Goal: Task Accomplishment & Management: Manage account settings

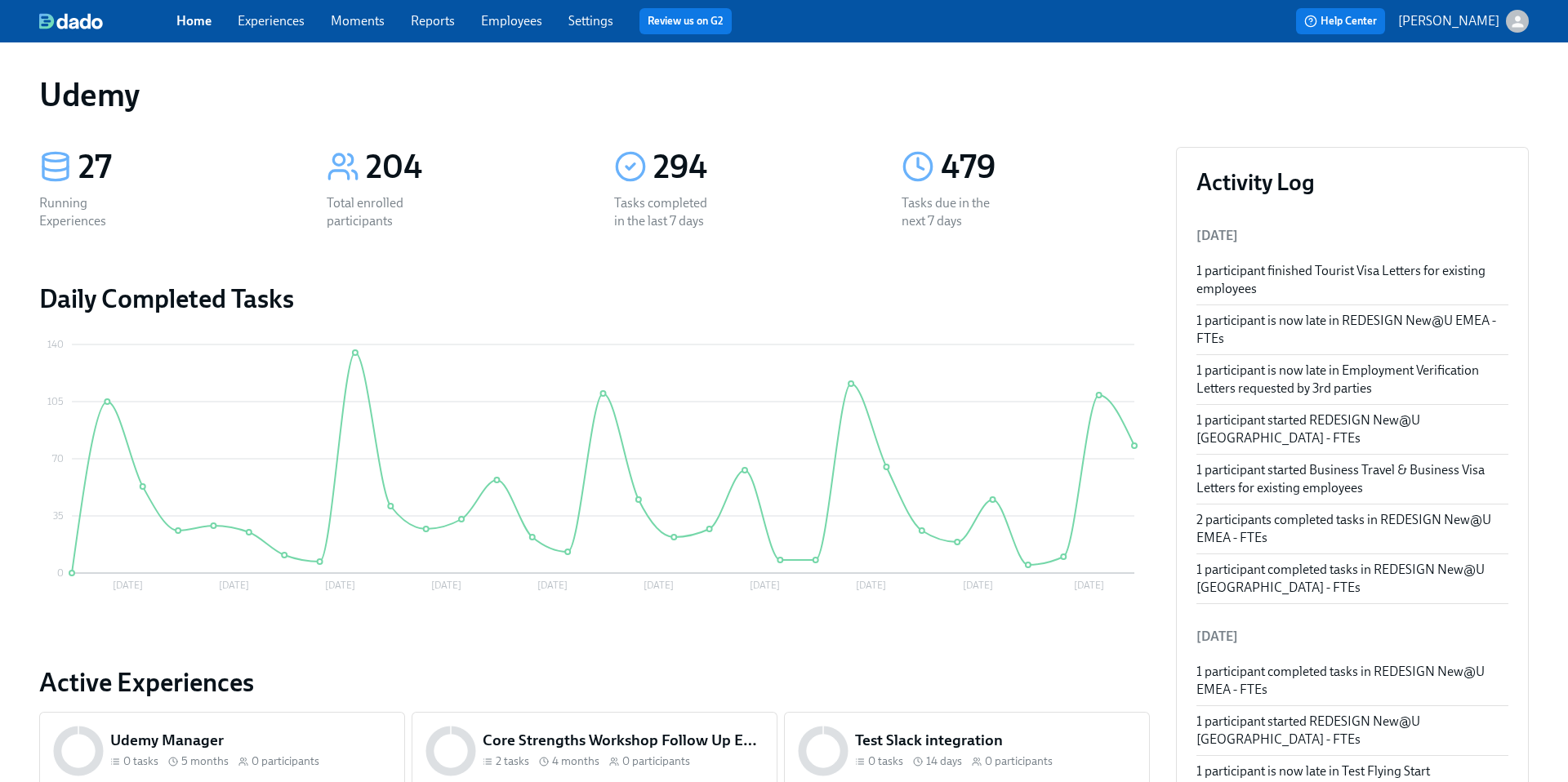
click at [275, 25] on link "Experiences" at bounding box center [271, 21] width 67 height 16
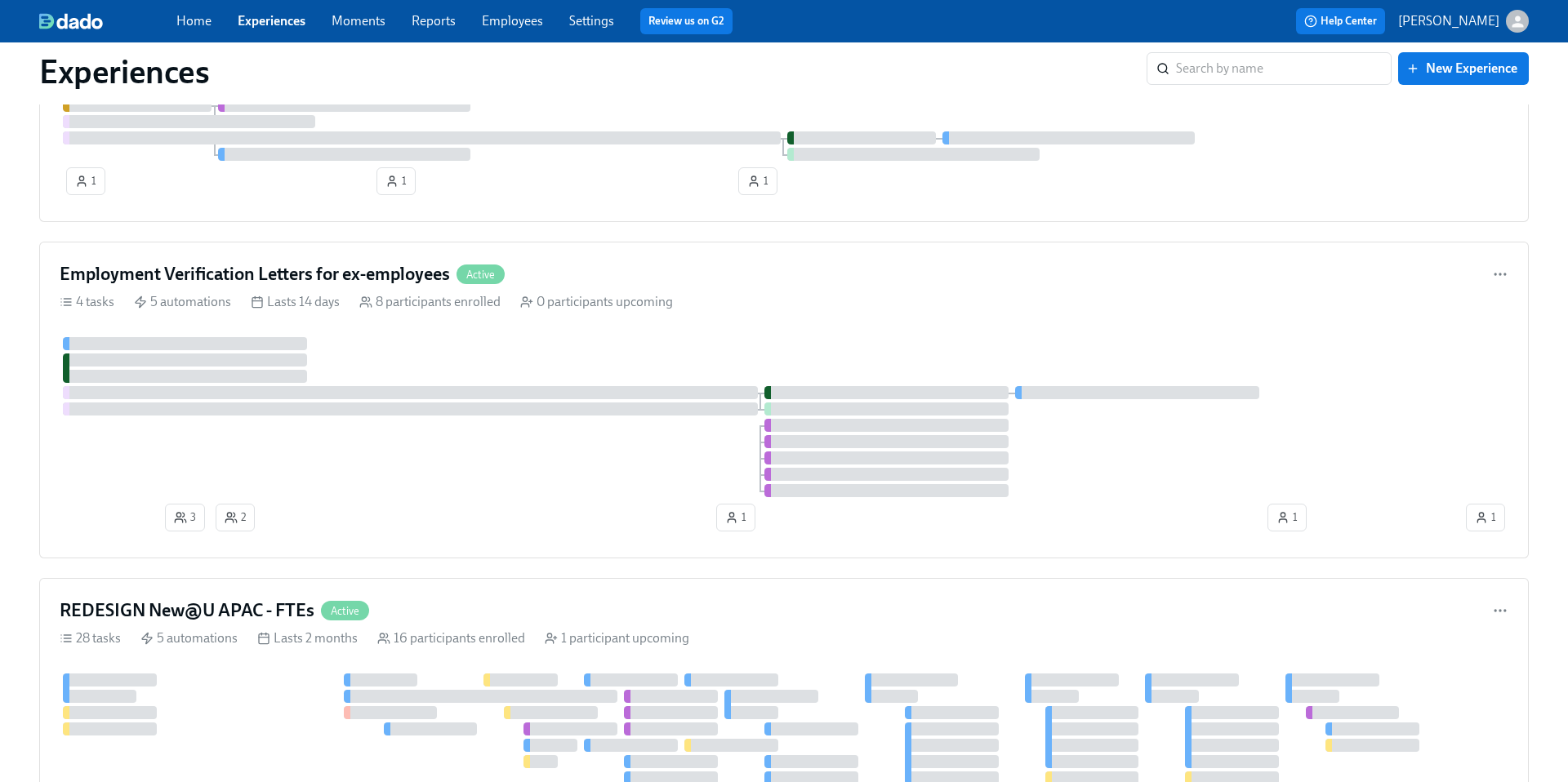
scroll to position [781, 0]
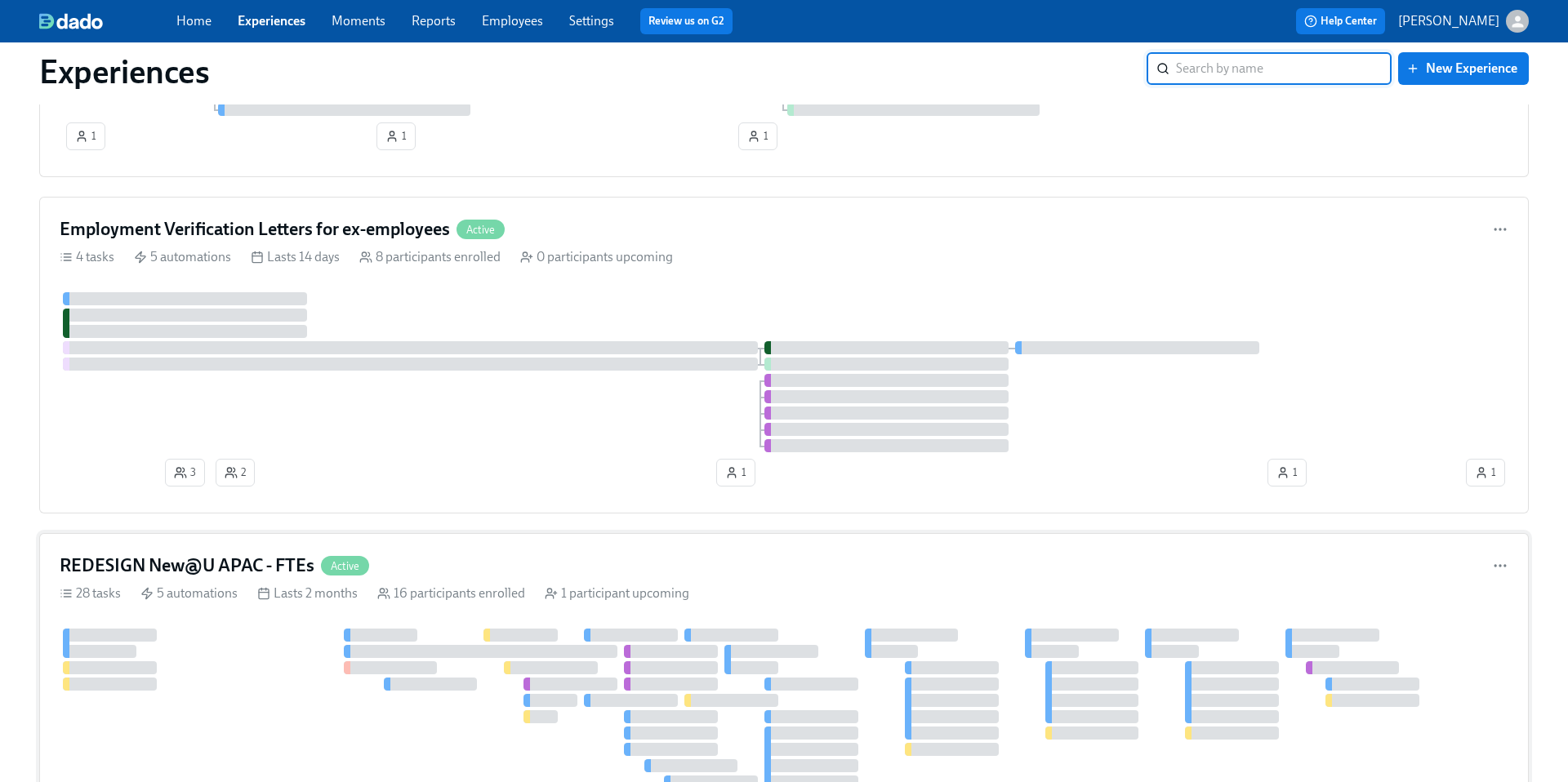
click at [163, 568] on h4 "REDESIGN New@U APAC - FTEs" at bounding box center [187, 565] width 255 height 24
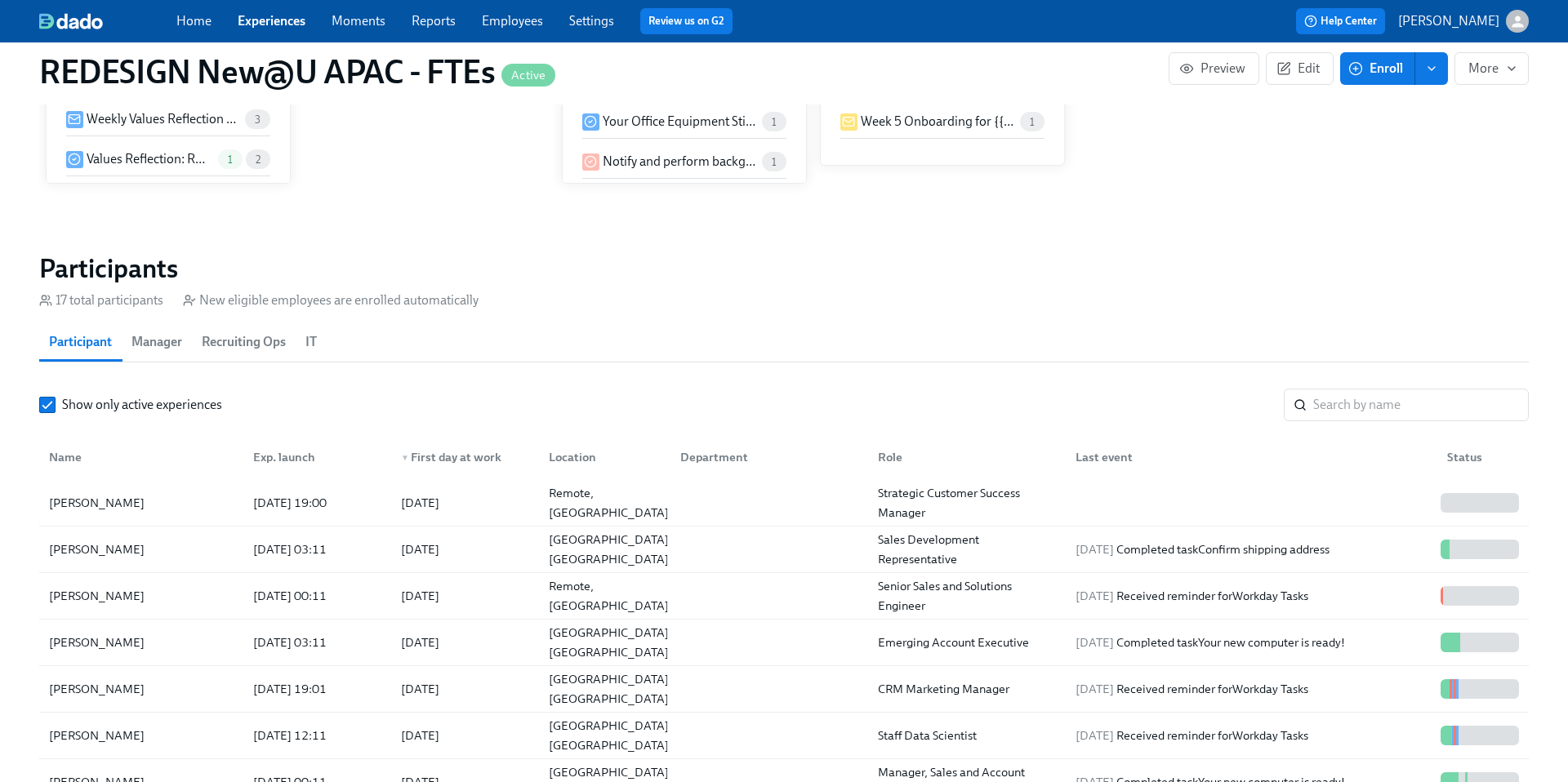
scroll to position [1374, 0]
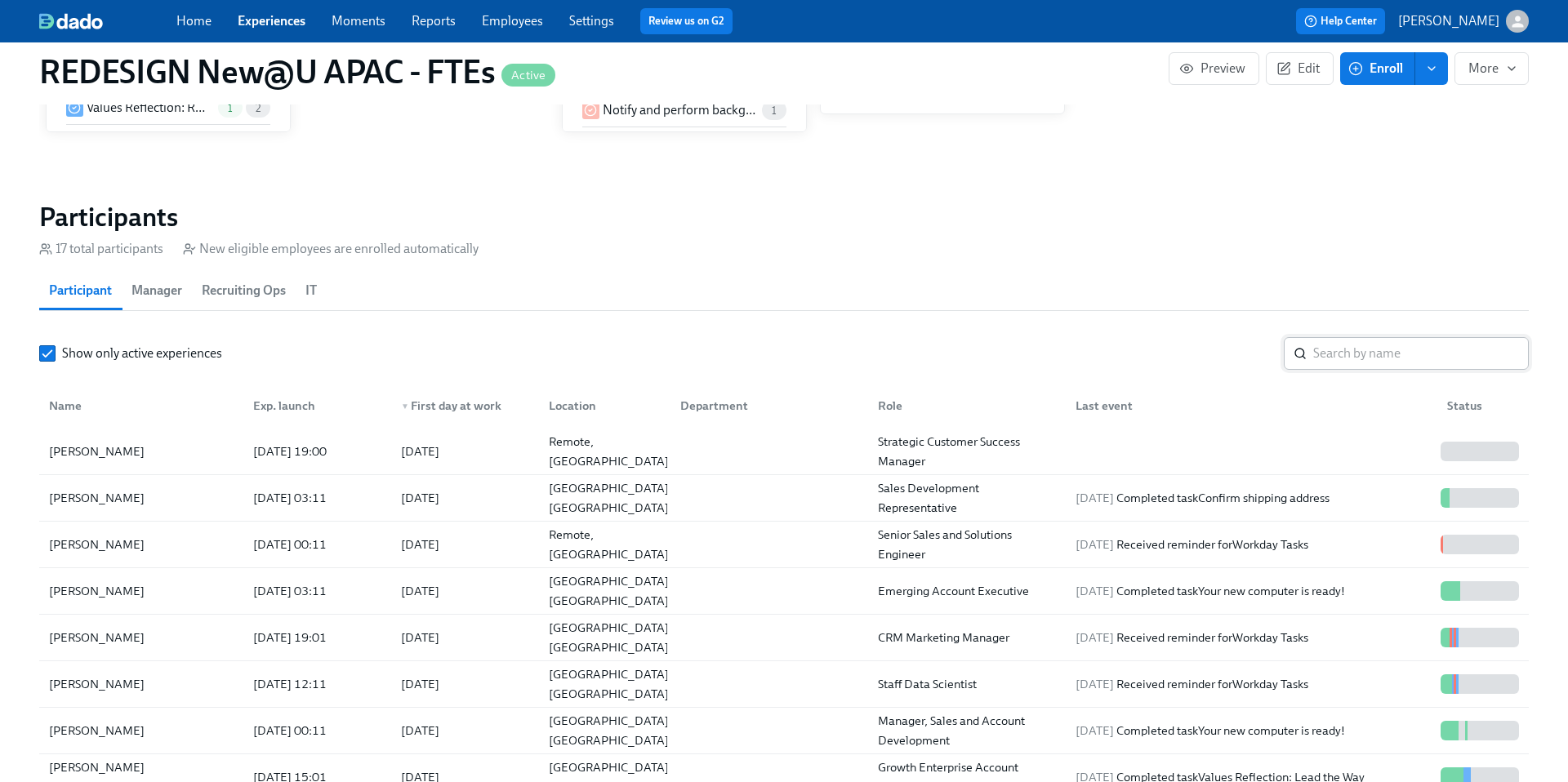
click at [1412, 356] on input "search" at bounding box center [1421, 353] width 216 height 32
paste input "[PERSON_NAME]"
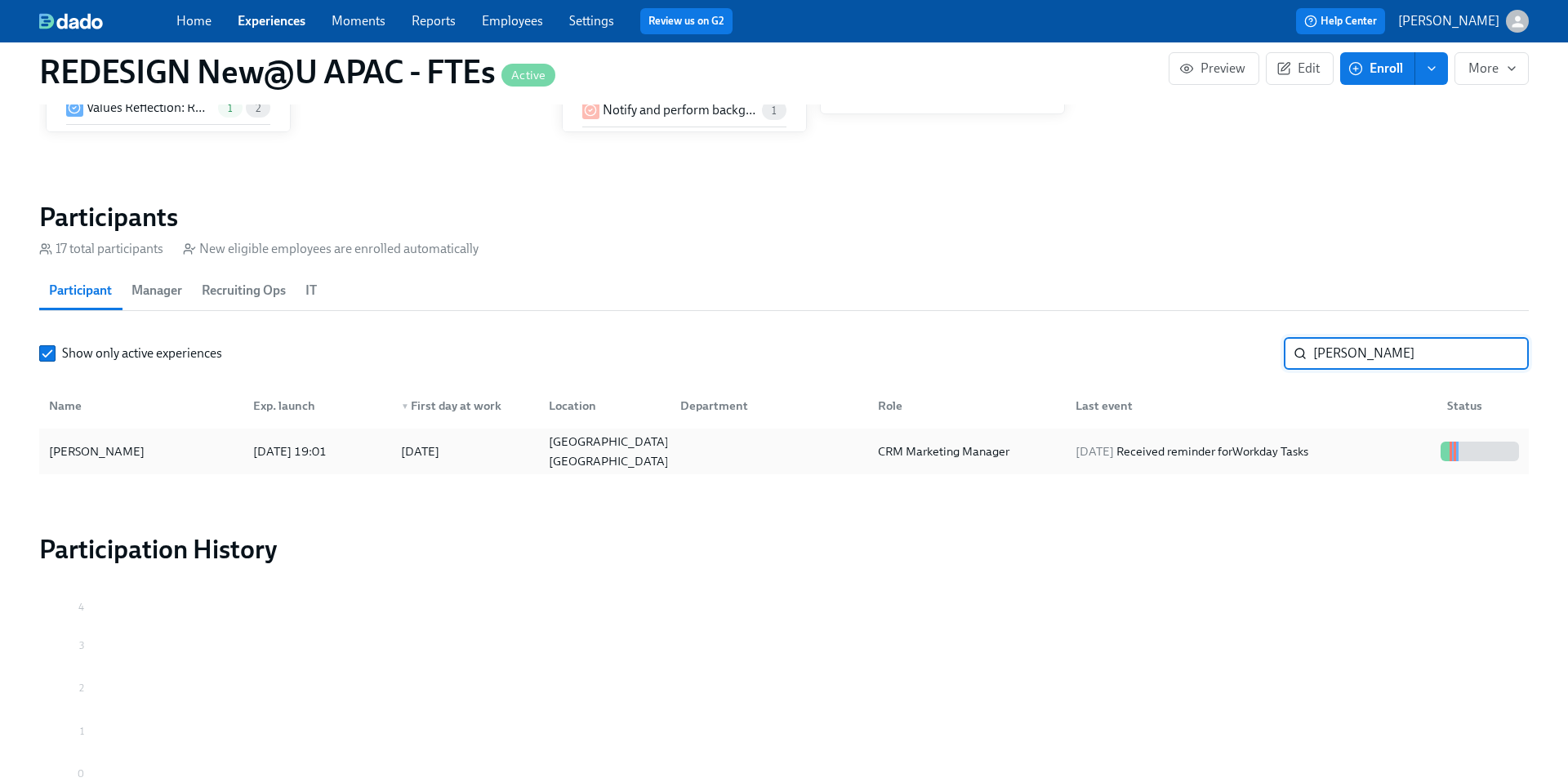
type input "[PERSON_NAME]"
click at [98, 448] on div "[PERSON_NAME]" at bounding box center [97, 452] width 109 height 20
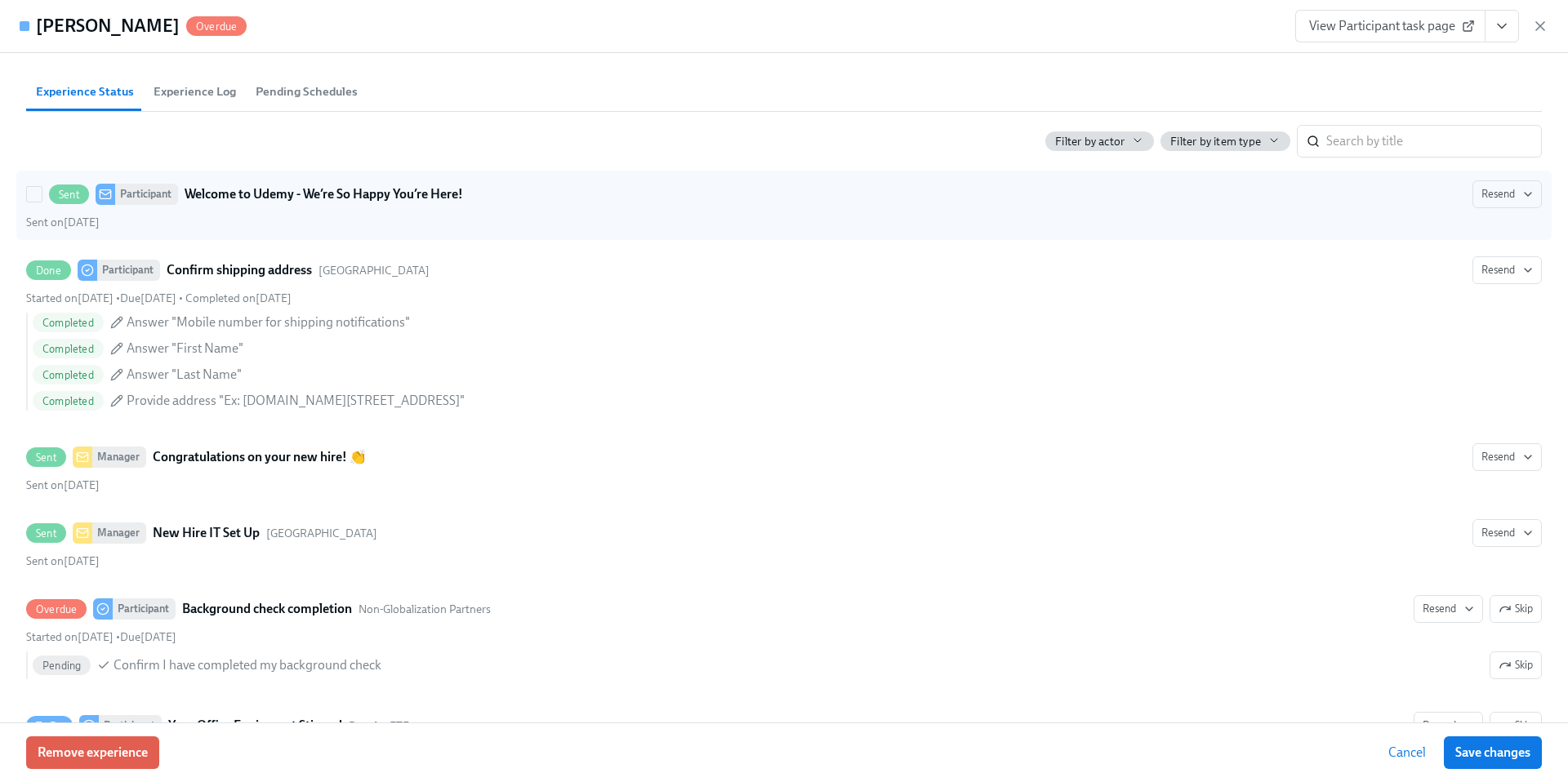
scroll to position [683, 0]
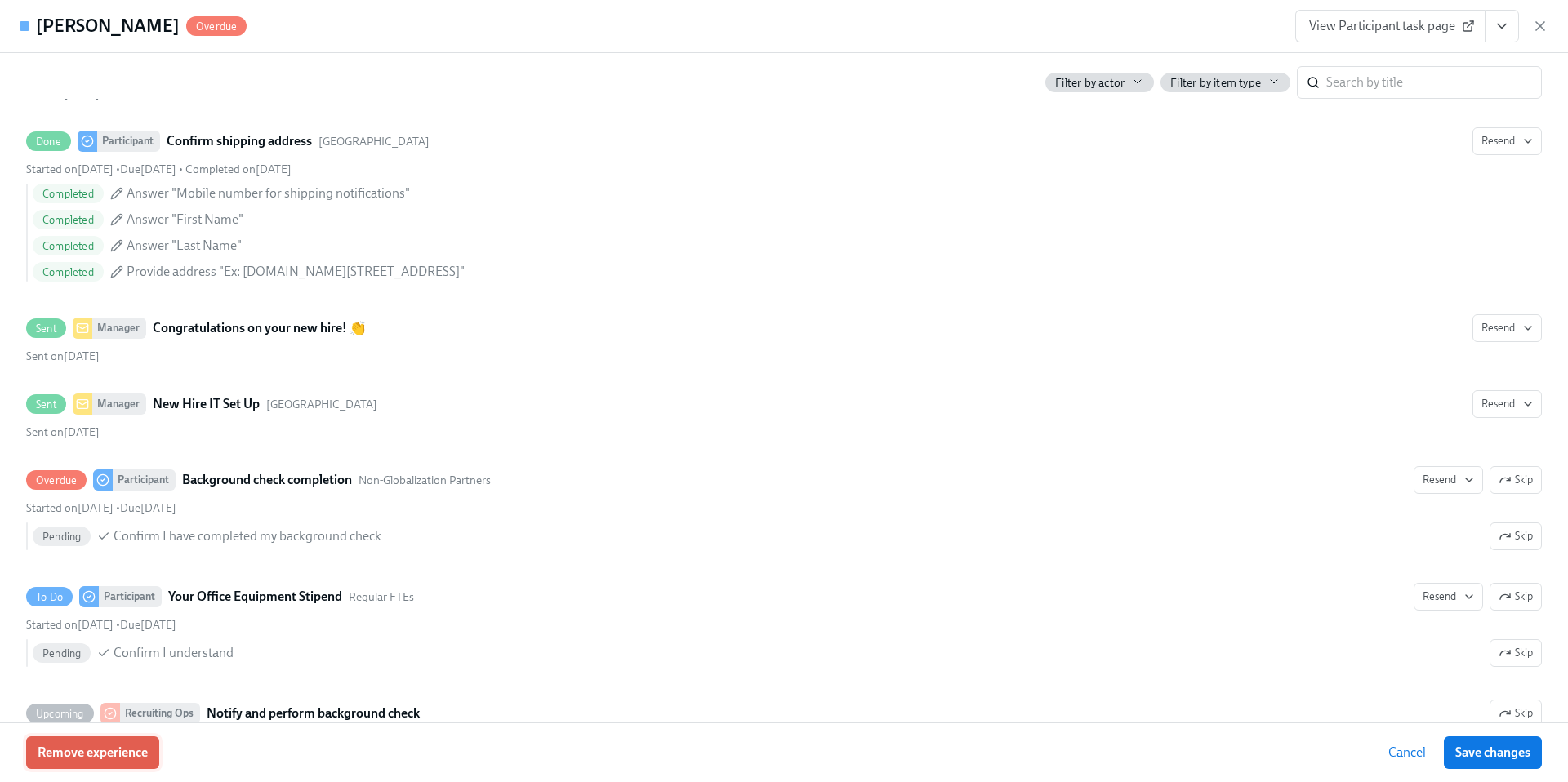
click at [129, 753] on span "Remove experience" at bounding box center [92, 753] width 110 height 17
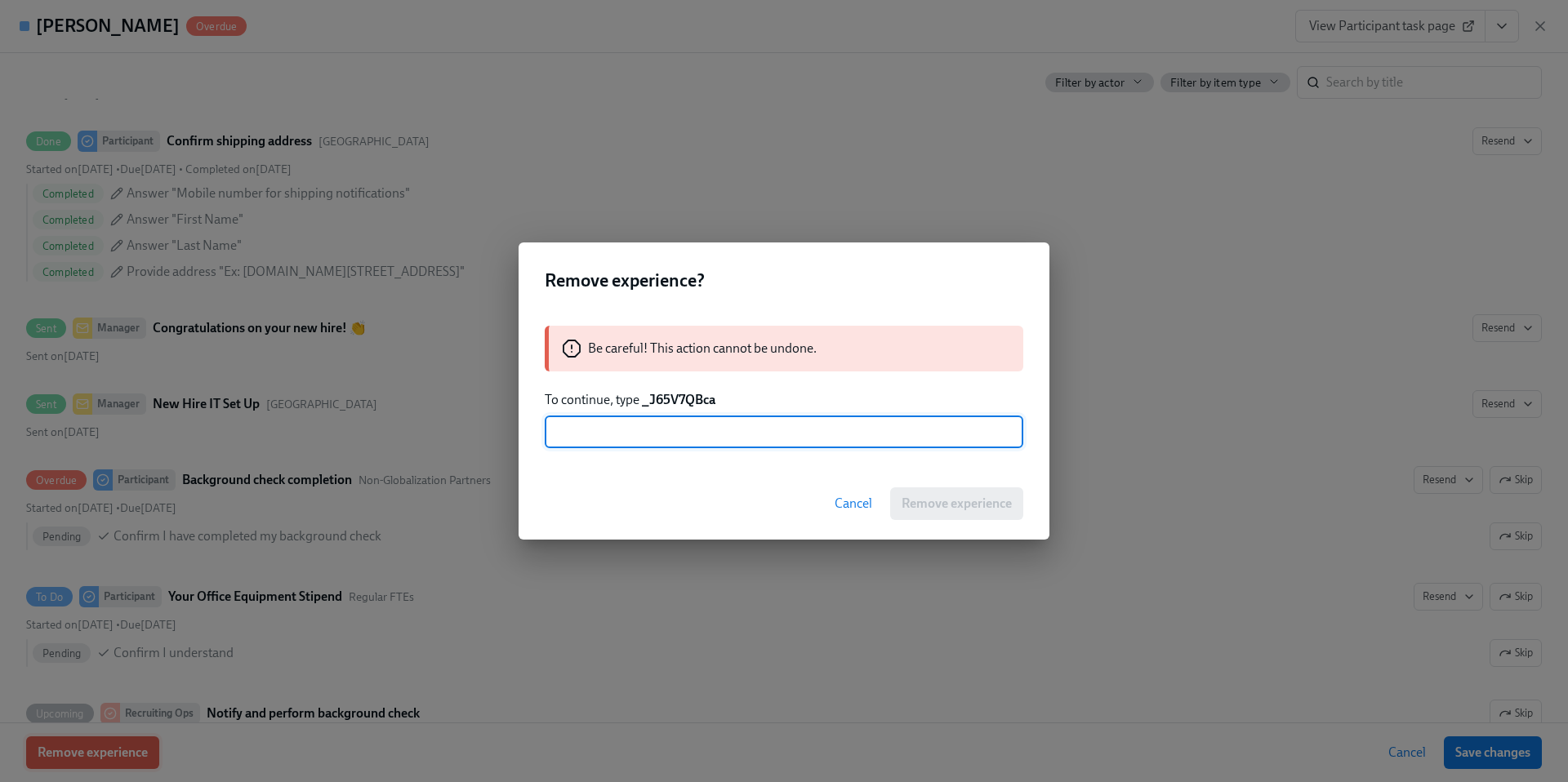
click at [129, 753] on div "Remove experience? Be careful! This action cannot be undone. To continue, type …" at bounding box center [784, 391] width 1568 height 782
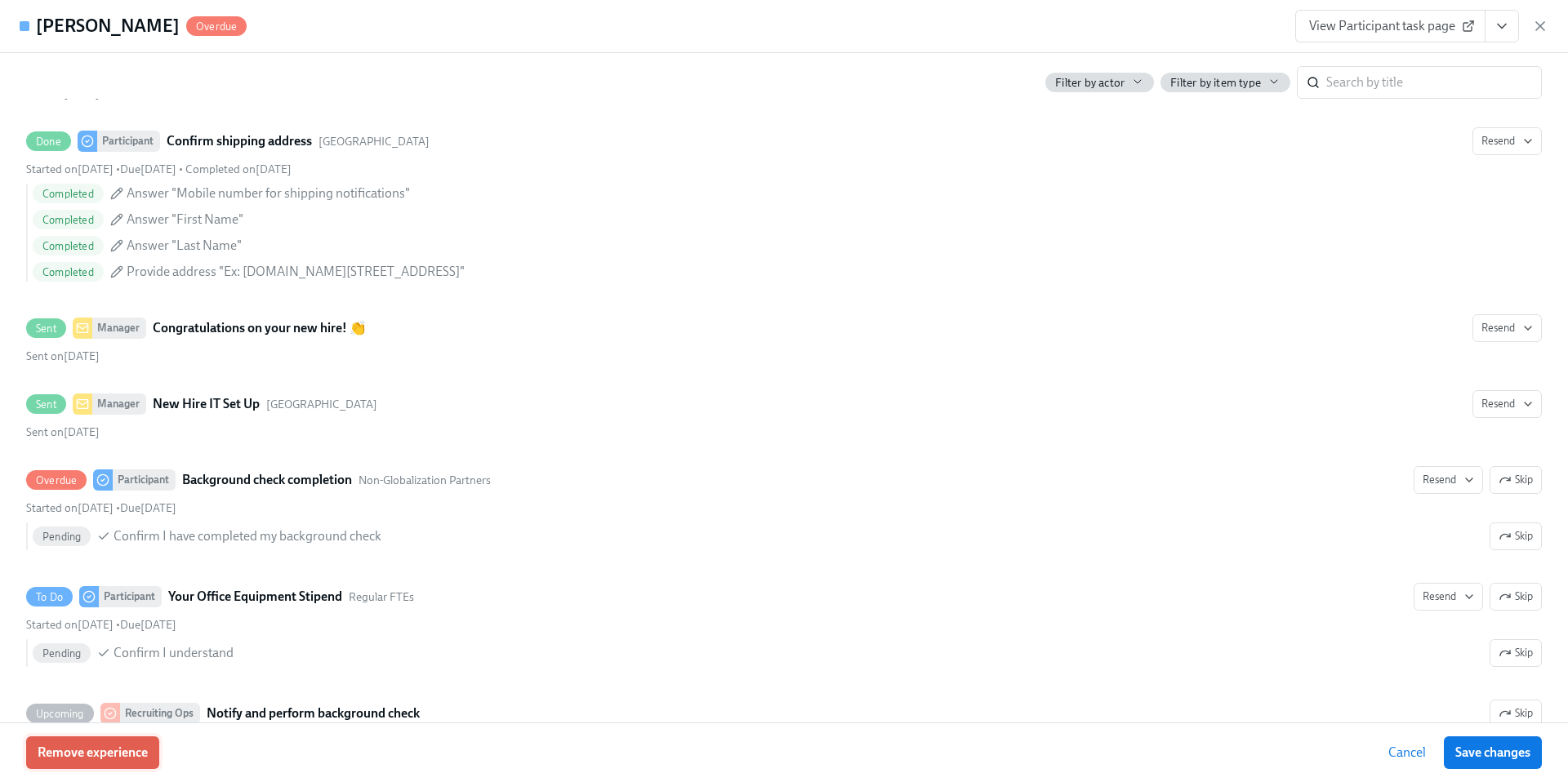
click at [129, 753] on span "Remove experience" at bounding box center [92, 753] width 110 height 17
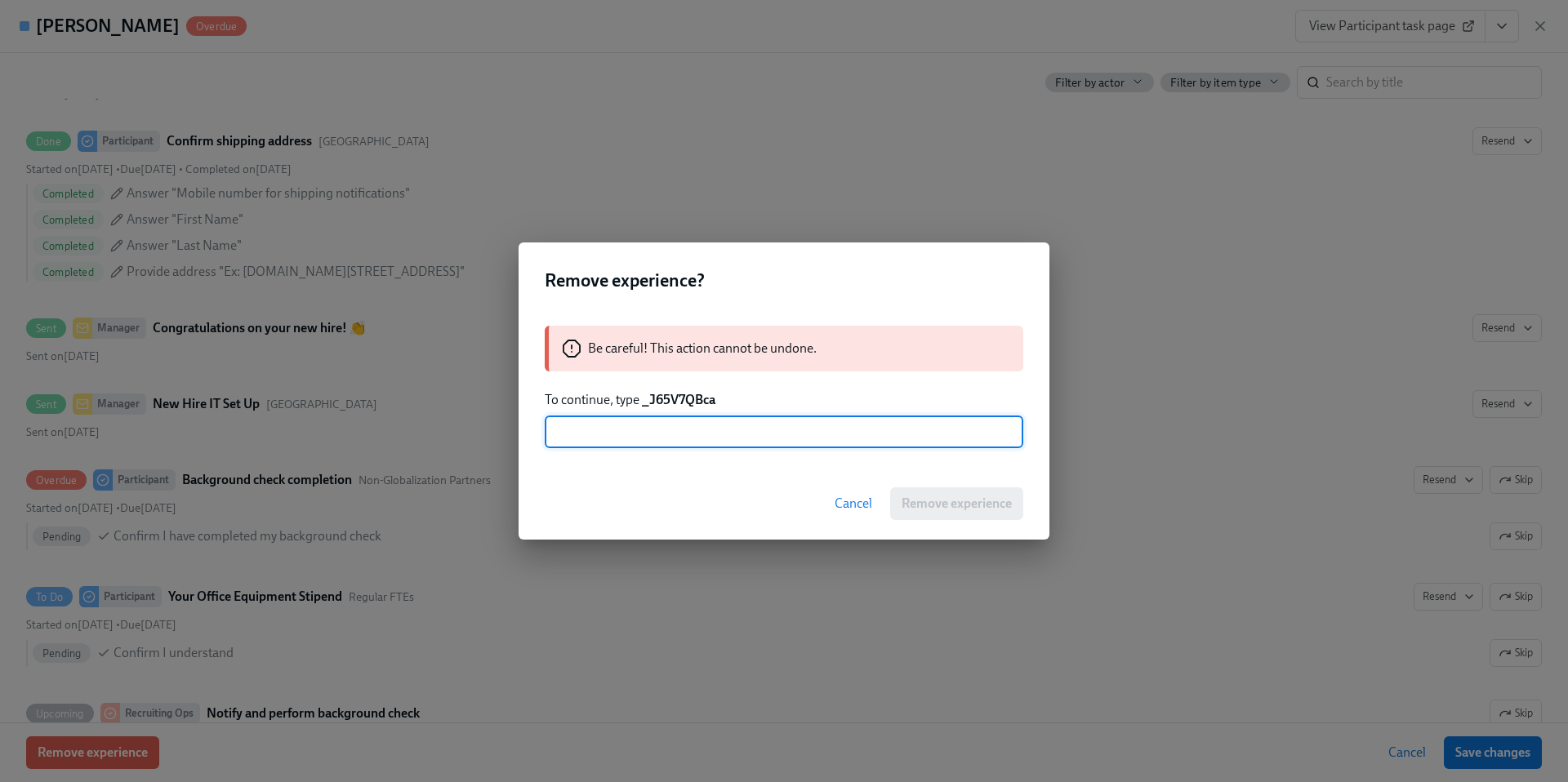
click at [653, 433] on input "text" at bounding box center [784, 432] width 479 height 32
type input "_J65V7QBca"
click at [938, 503] on span "Remove experience" at bounding box center [956, 504] width 110 height 17
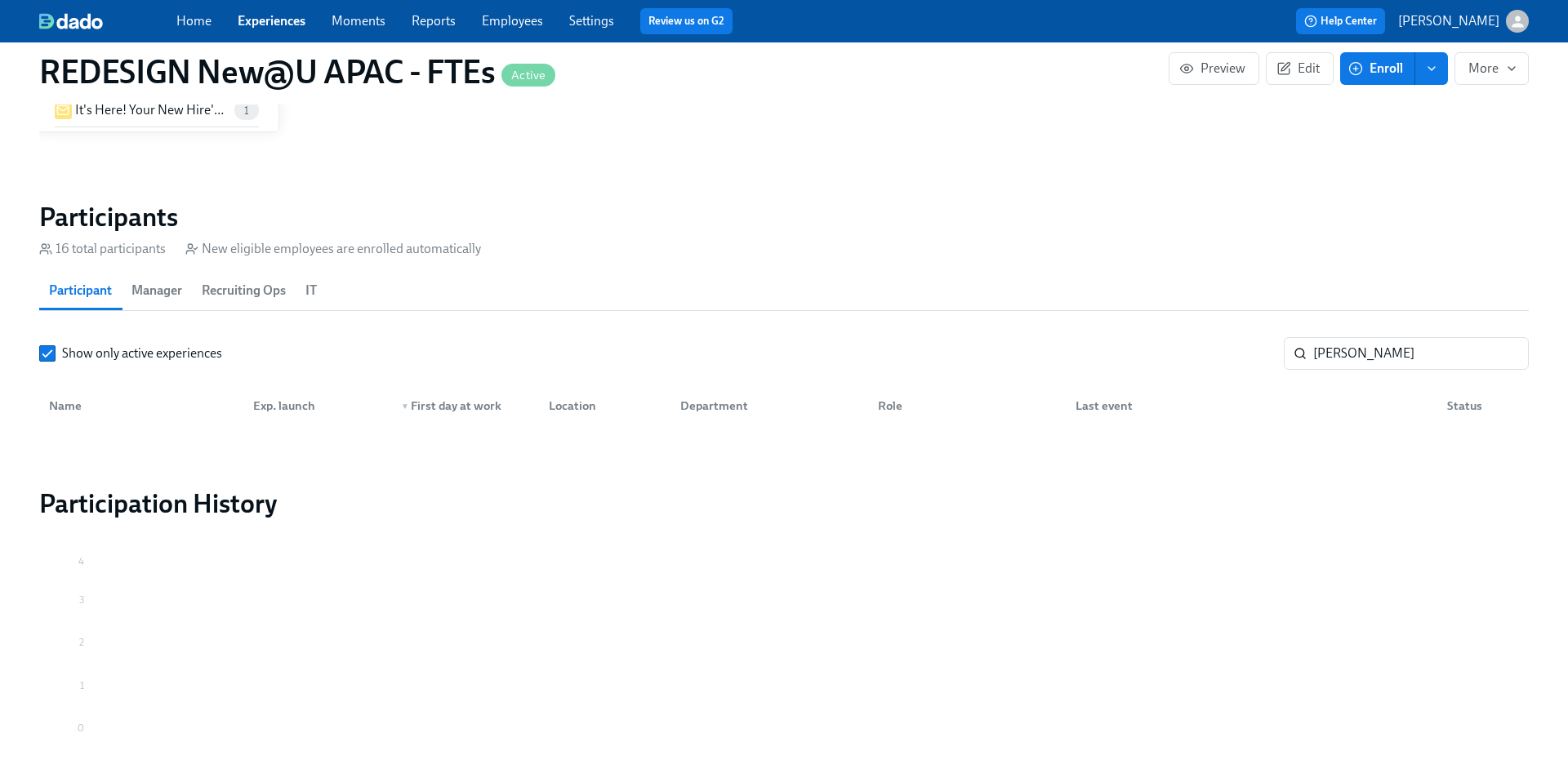
scroll to position [0, 22242]
click at [190, 25] on link "Home" at bounding box center [194, 21] width 35 height 16
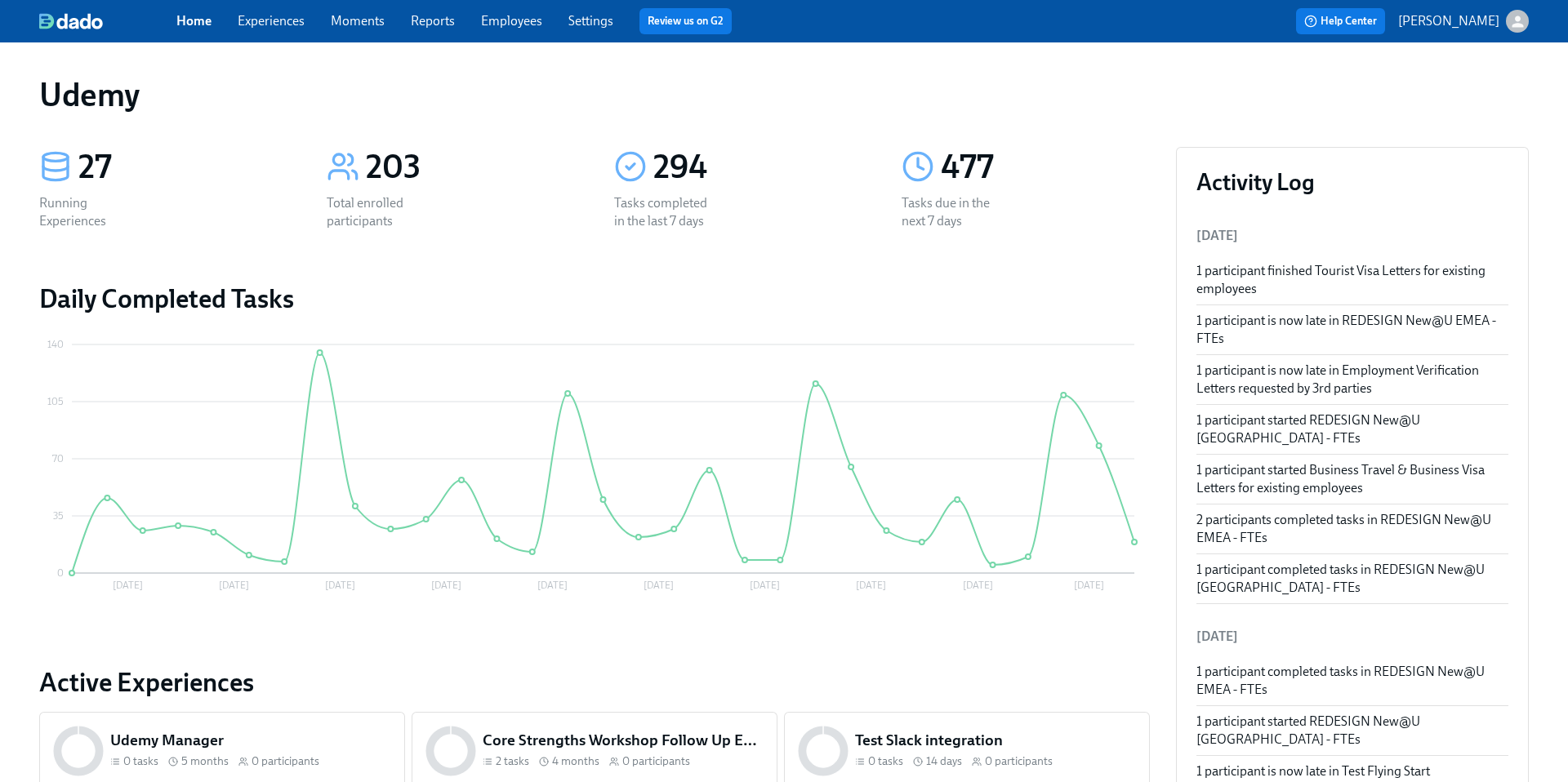
click at [278, 22] on link "Experiences" at bounding box center [271, 21] width 67 height 16
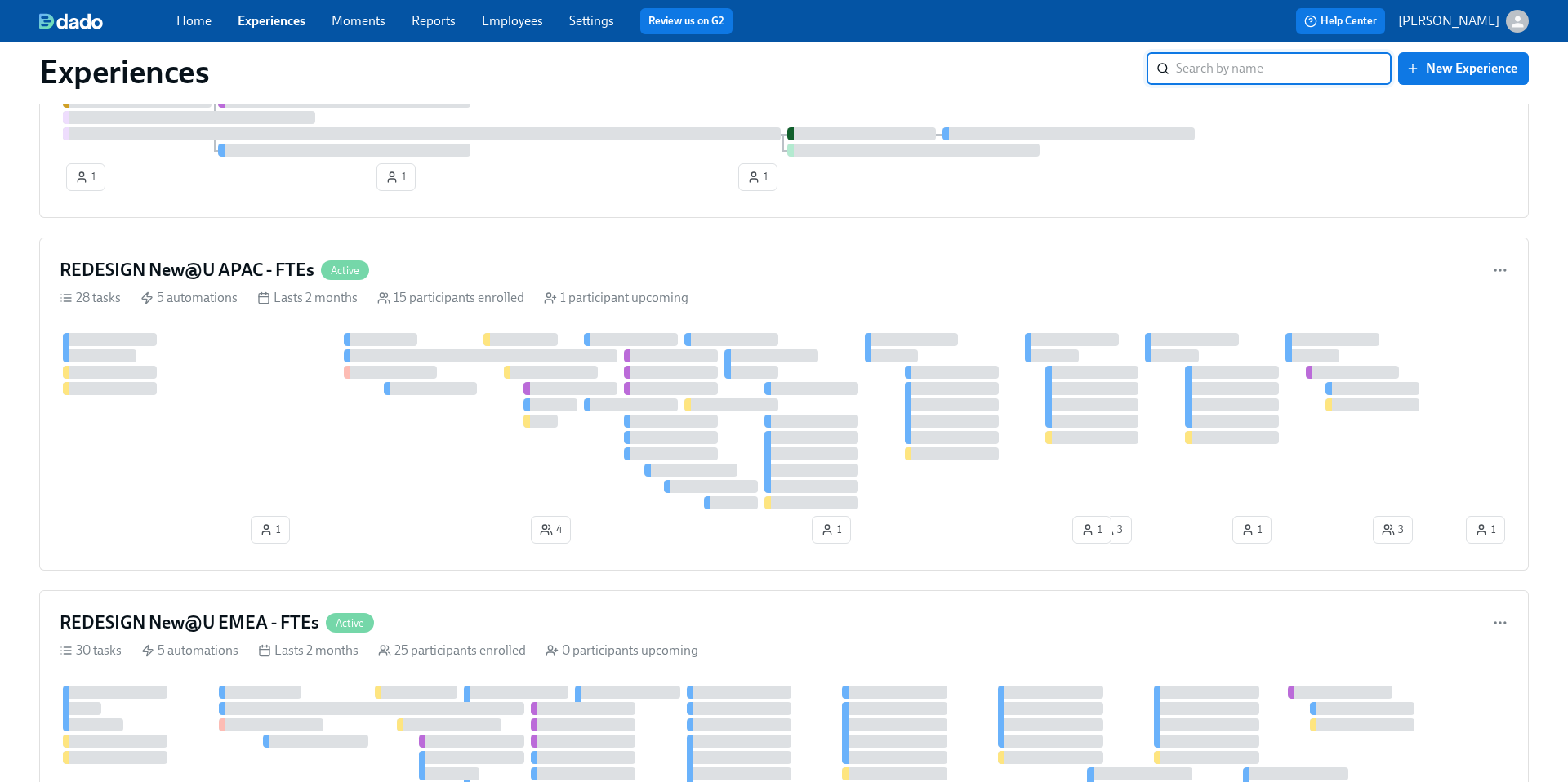
scroll to position [1319, 0]
click at [230, 271] on h4 "REDESIGN New@U APAC - FTEs" at bounding box center [187, 266] width 255 height 24
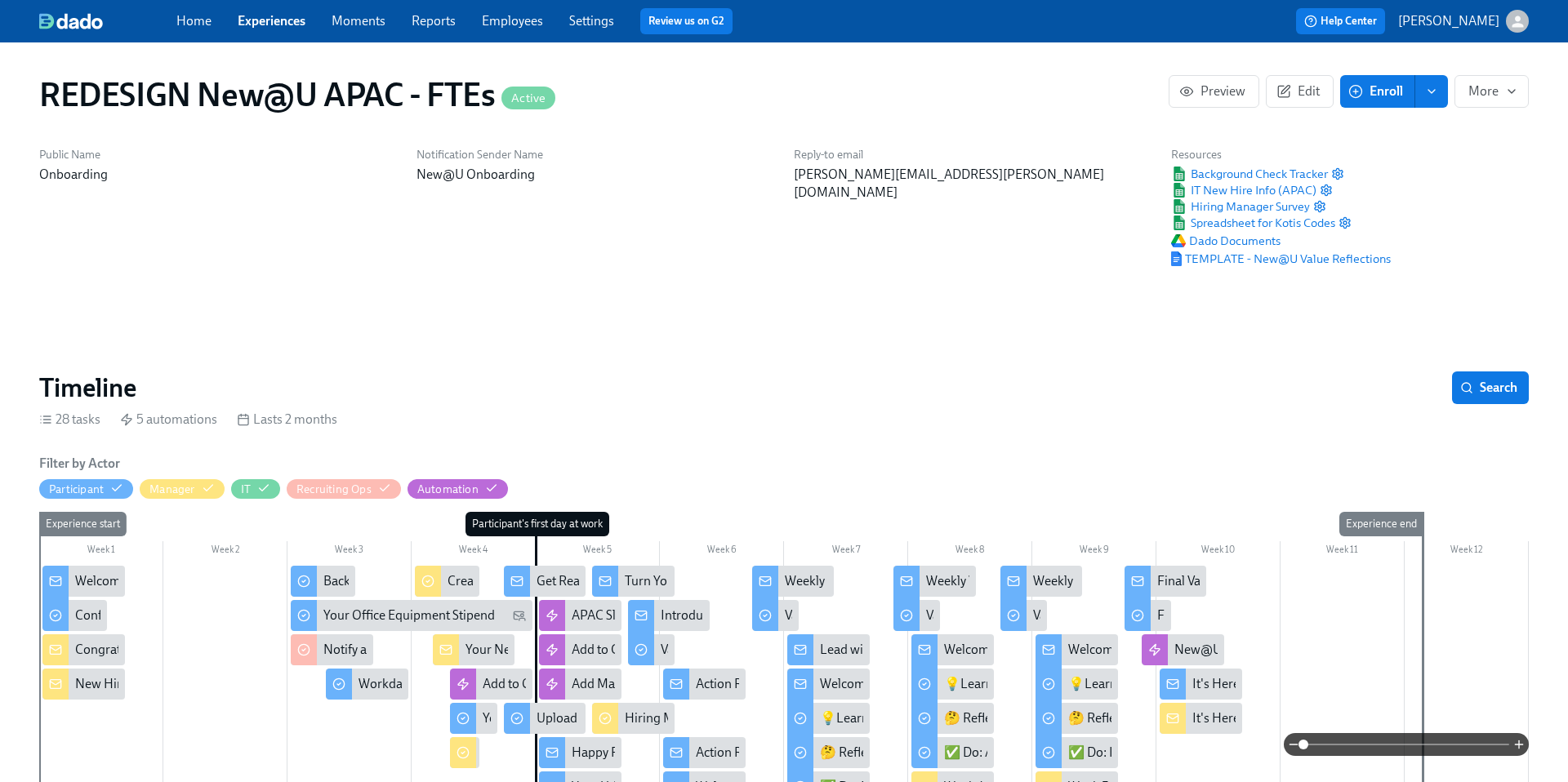
scroll to position [0, 12898]
click at [275, 21] on link "Experiences" at bounding box center [271, 21] width 67 height 16
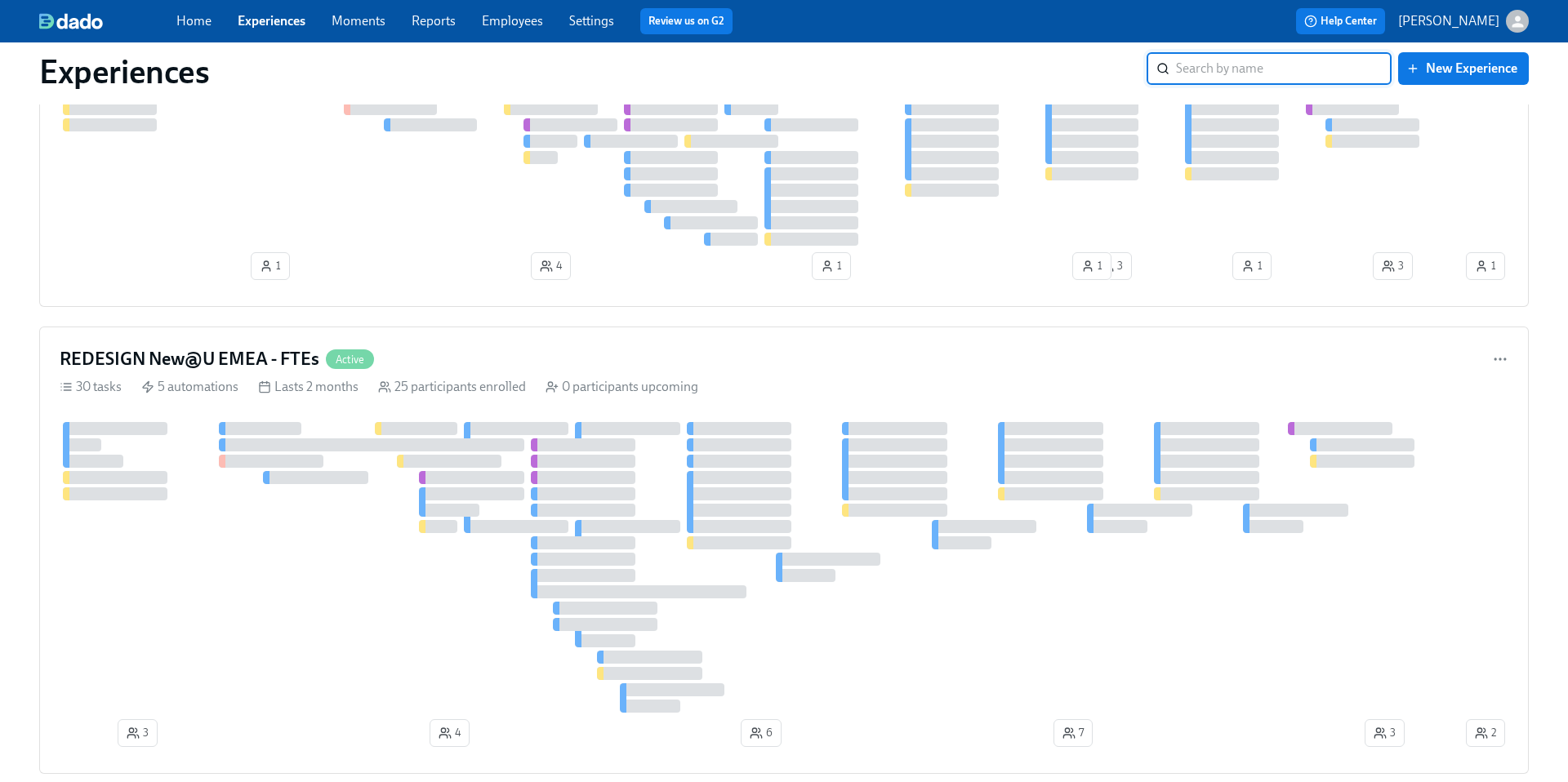
scroll to position [1592, 0]
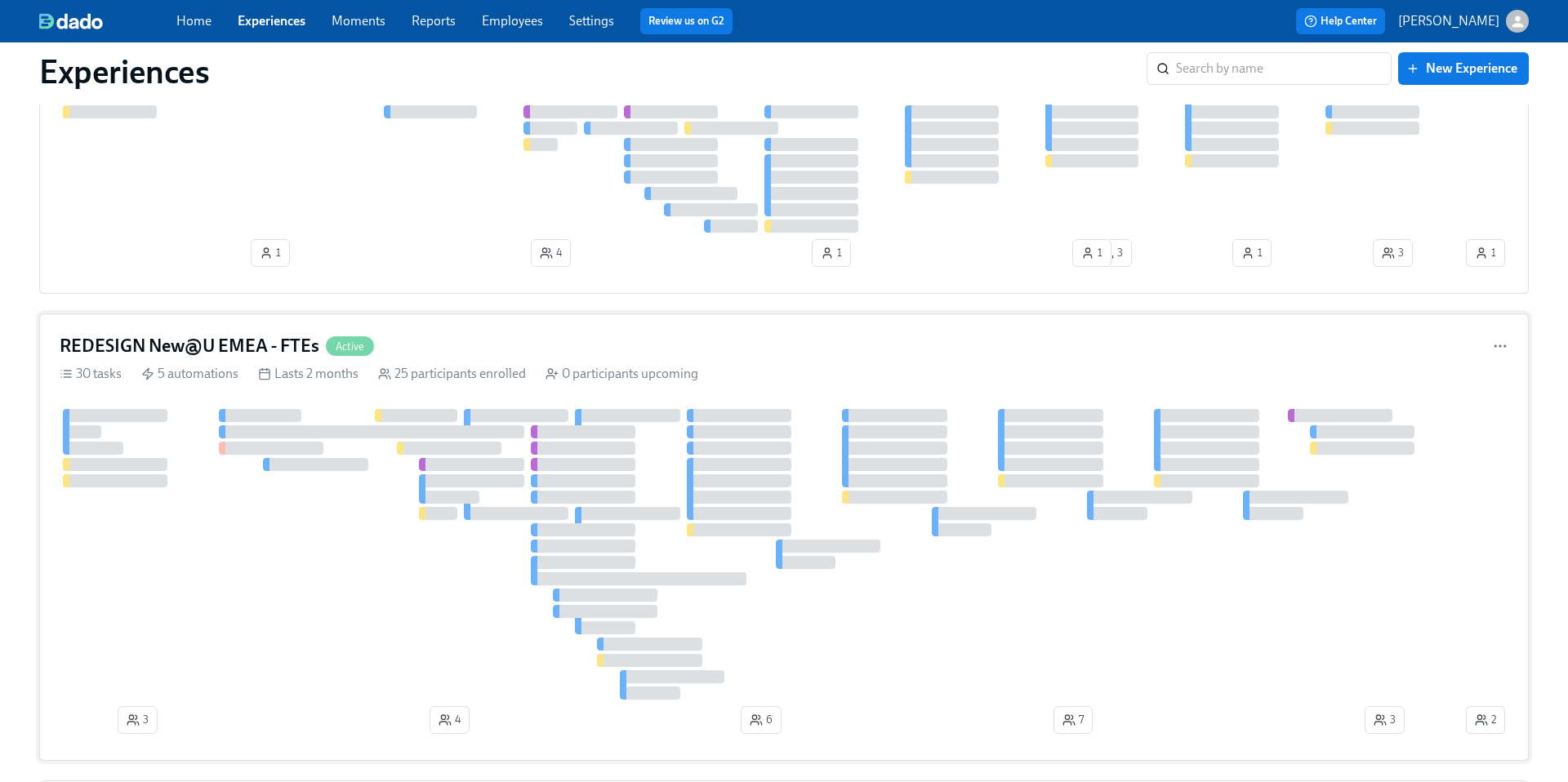
click at [283, 340] on h4 "REDESIGN New@U EMEA - FTEs" at bounding box center [190, 345] width 260 height 24
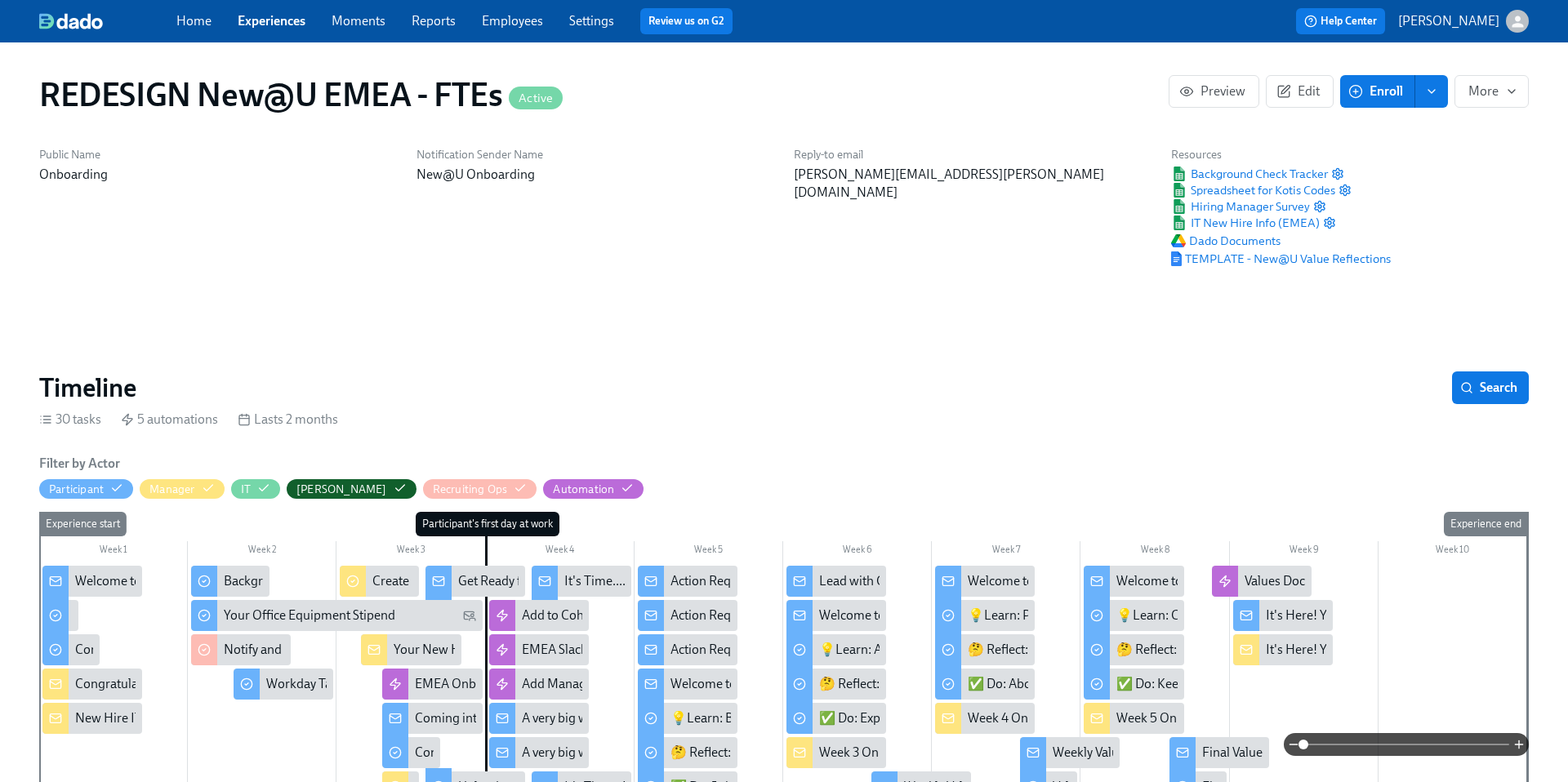
scroll to position [0, 11866]
click at [276, 23] on link "Experiences" at bounding box center [271, 21] width 67 height 16
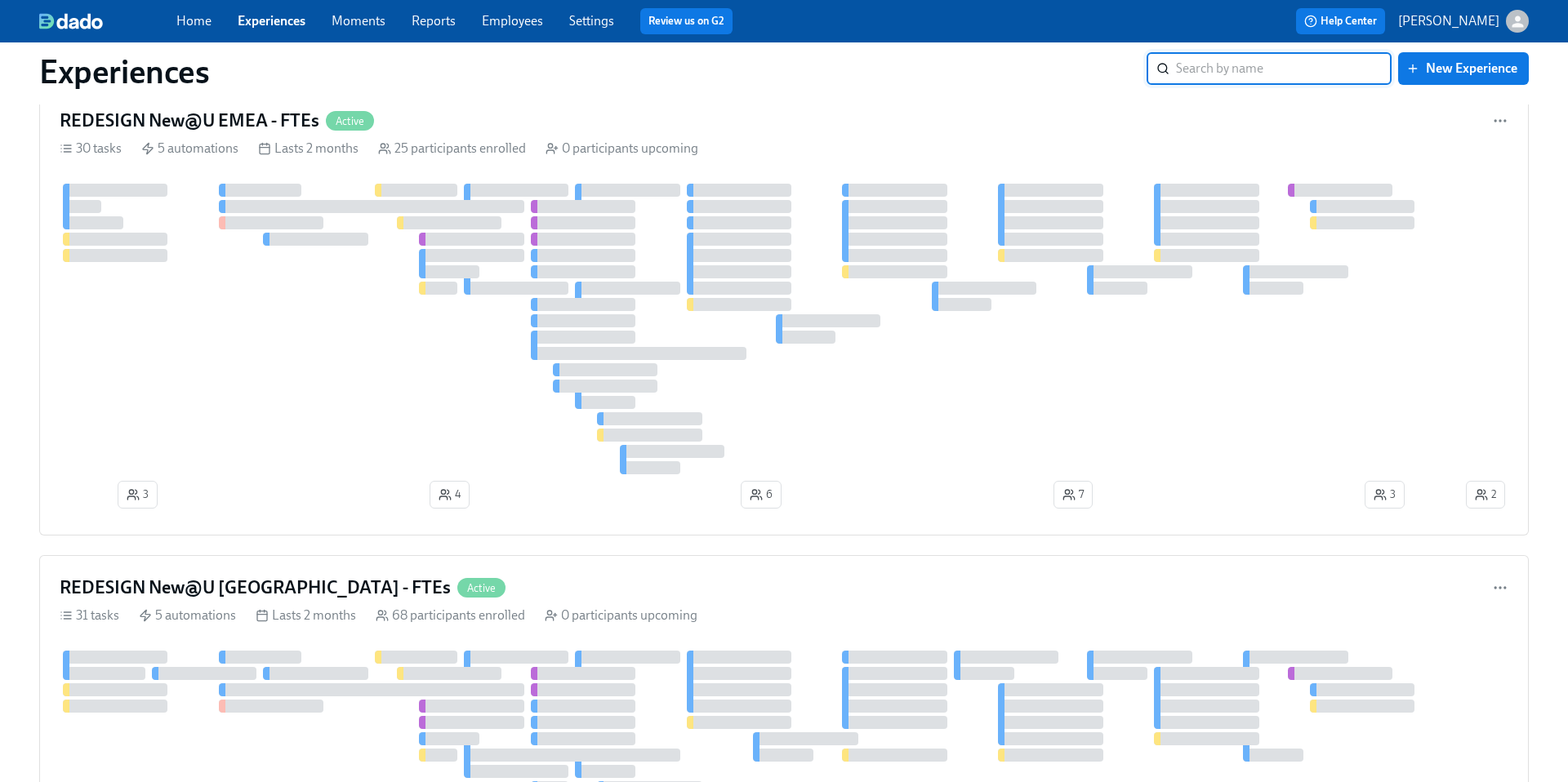
scroll to position [1835, 0]
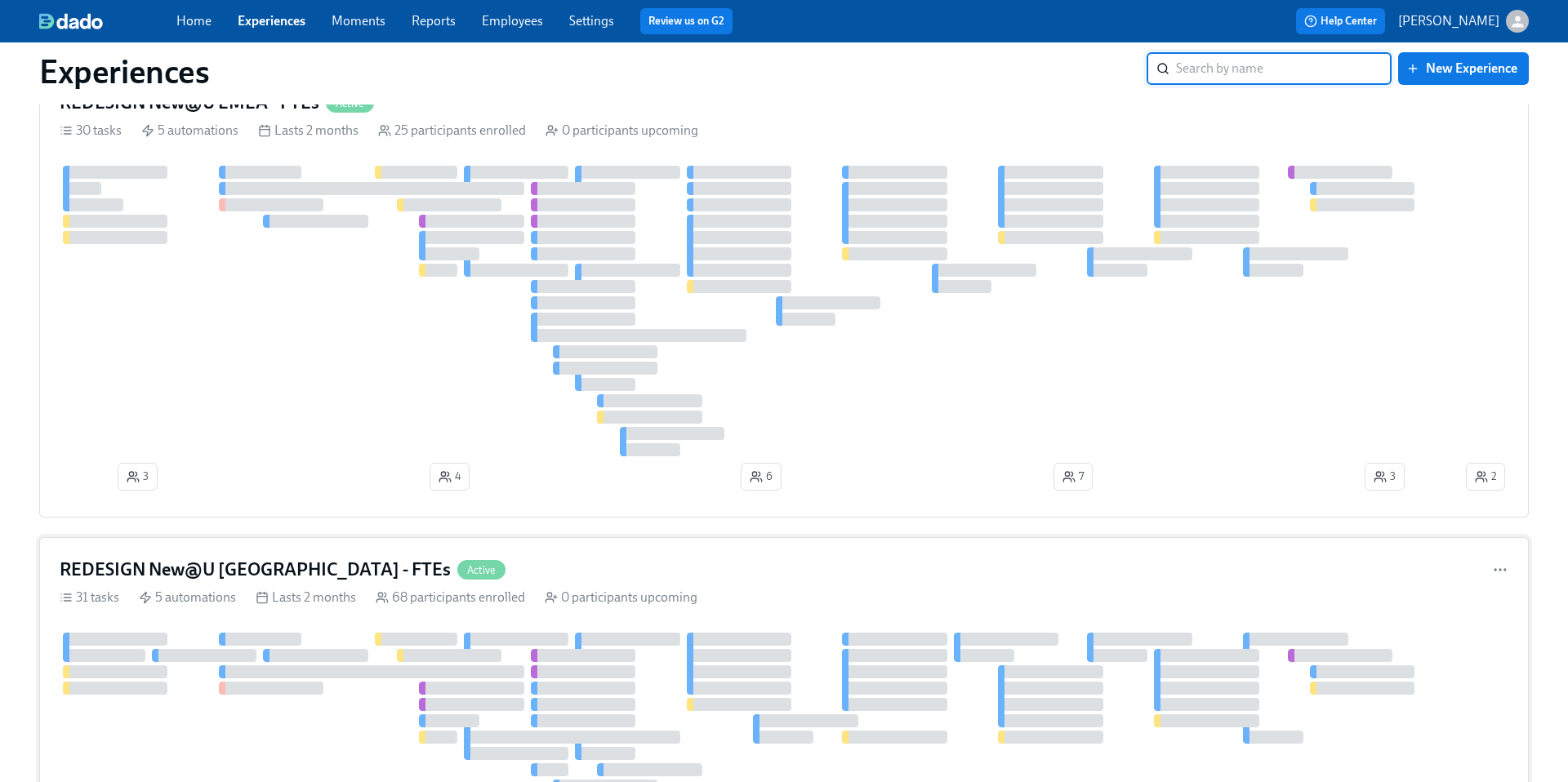
click at [239, 565] on h4 "REDESIGN New@U [GEOGRAPHIC_DATA] - FTEs" at bounding box center [256, 569] width 391 height 24
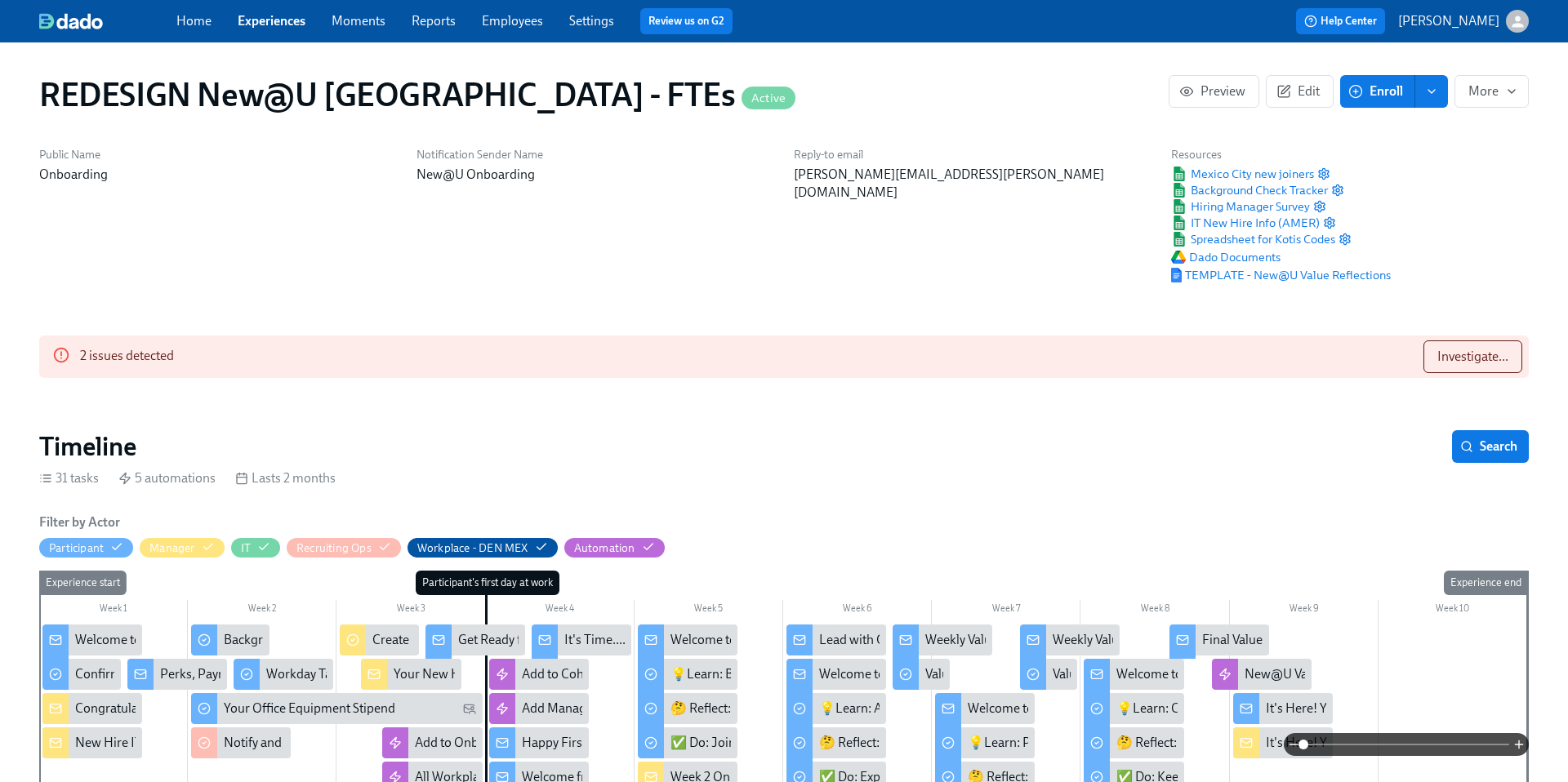
scroll to position [0, 11350]
click at [1441, 359] on span "Investigate..." at bounding box center [1472, 357] width 71 height 17
